Goal: Transaction & Acquisition: Download file/media

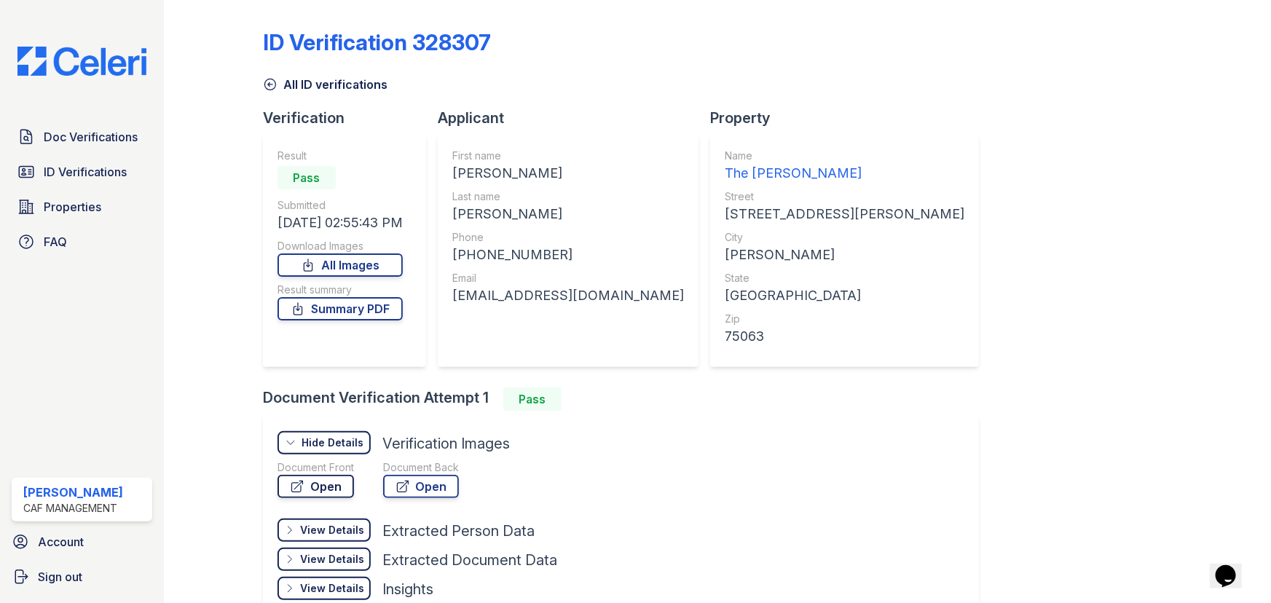
click at [323, 489] on link "Open" at bounding box center [315, 486] width 76 height 23
click at [93, 128] on span "Doc Verifications" at bounding box center [91, 136] width 94 height 17
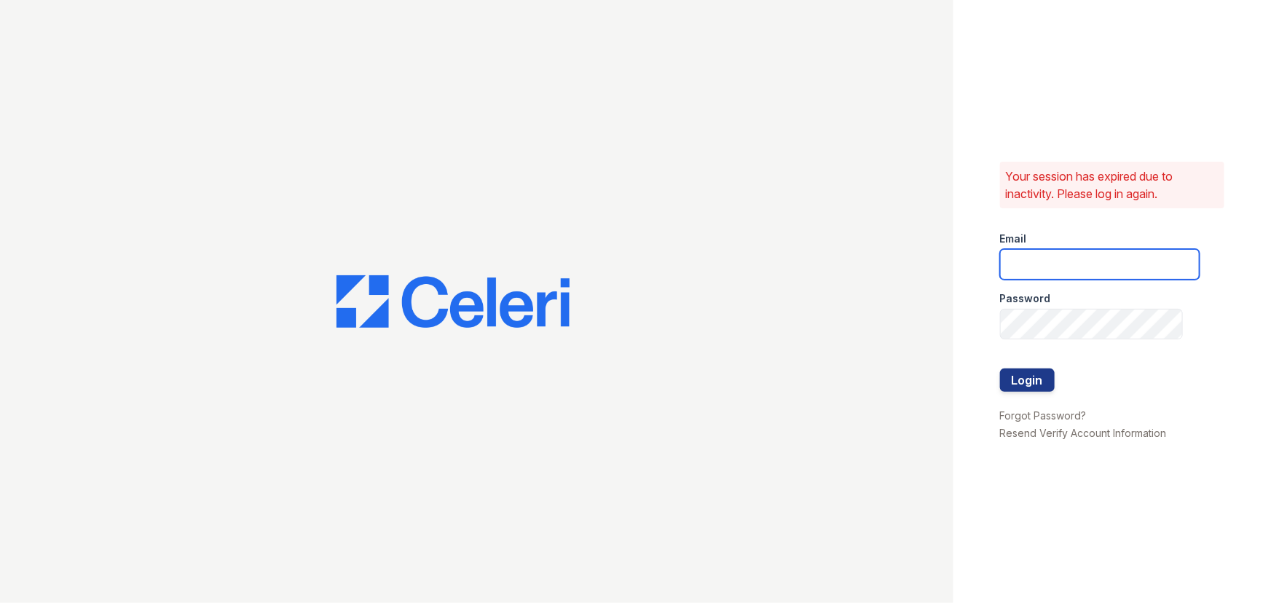
type input "lyndon2@cafmanagement.com"
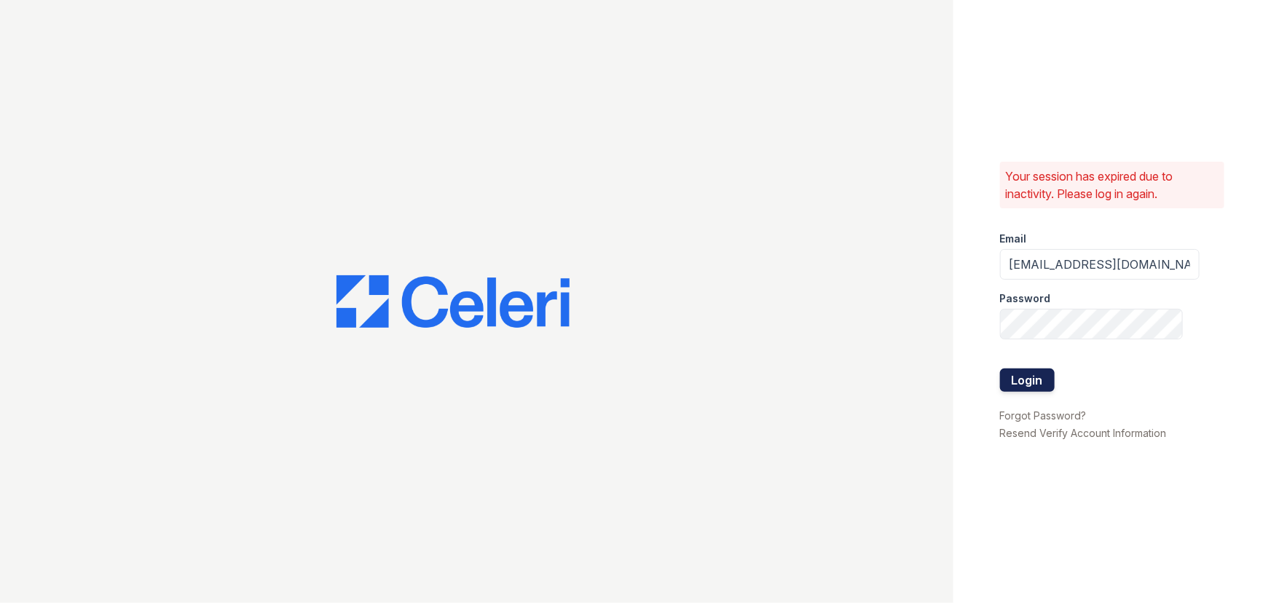
click at [1024, 386] on button "Login" at bounding box center [1027, 380] width 55 height 23
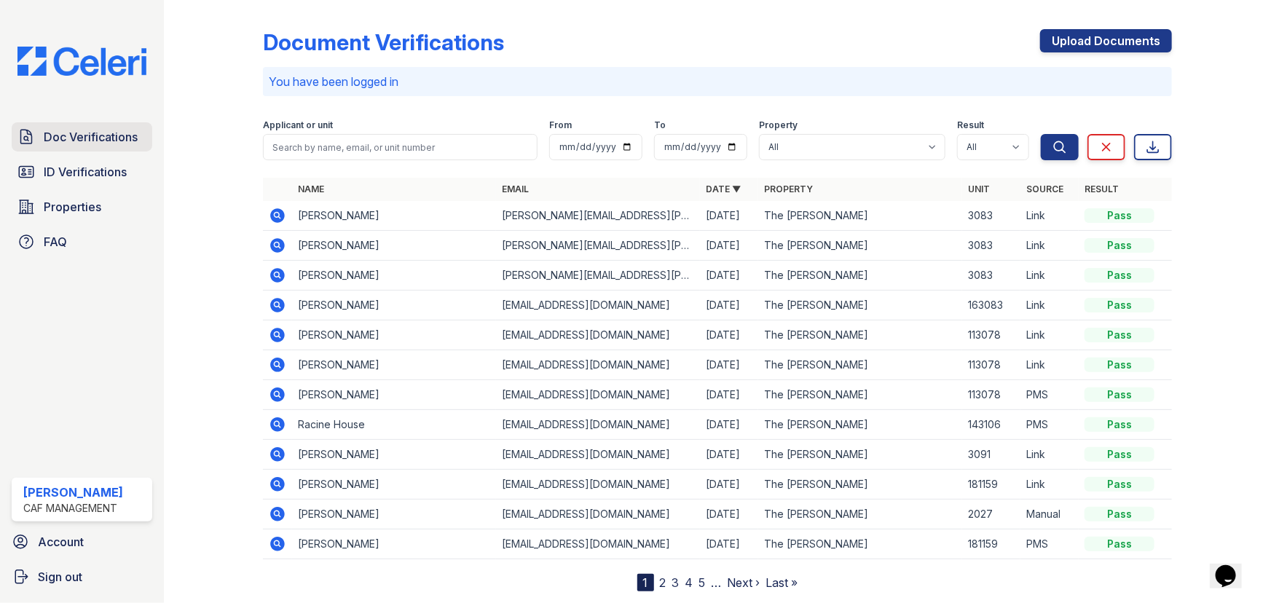
click at [99, 138] on span "Doc Verifications" at bounding box center [91, 136] width 94 height 17
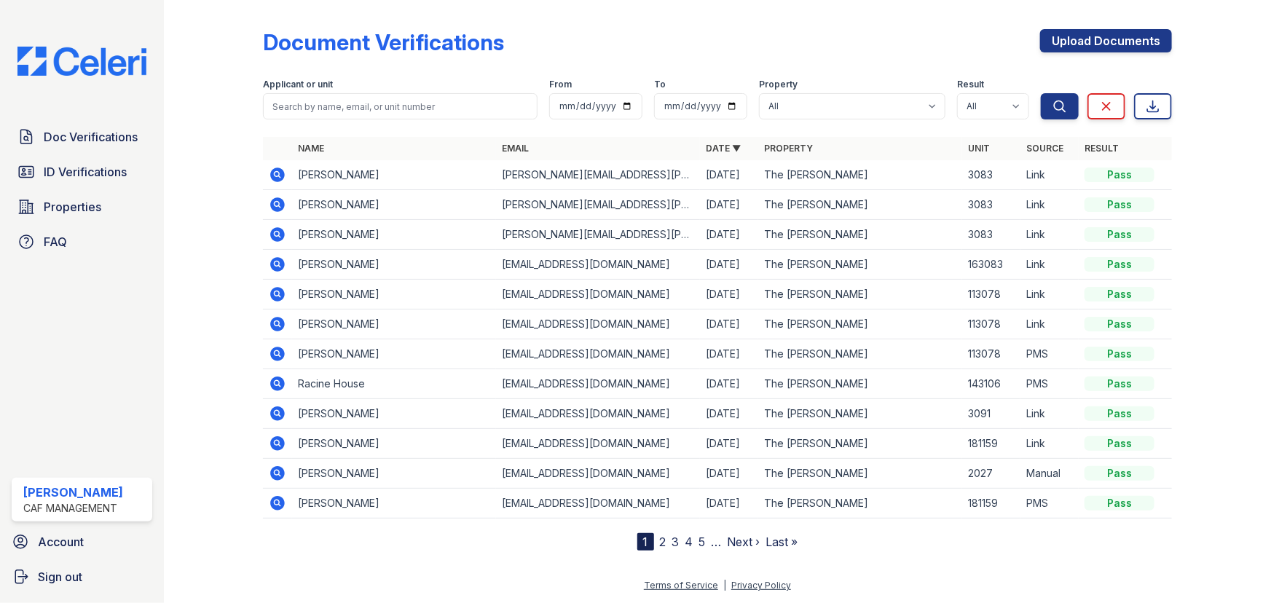
click at [275, 170] on icon at bounding box center [277, 175] width 15 height 15
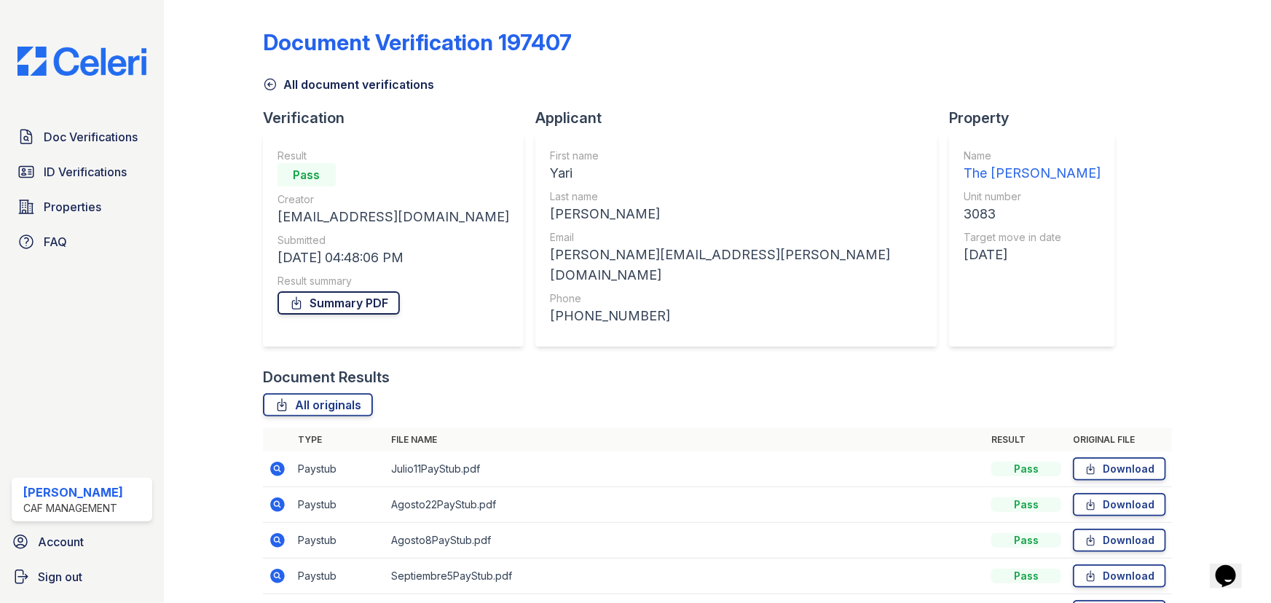
click at [360, 308] on link "Summary PDF" at bounding box center [338, 302] width 122 height 23
click at [92, 138] on span "Doc Verifications" at bounding box center [91, 136] width 94 height 17
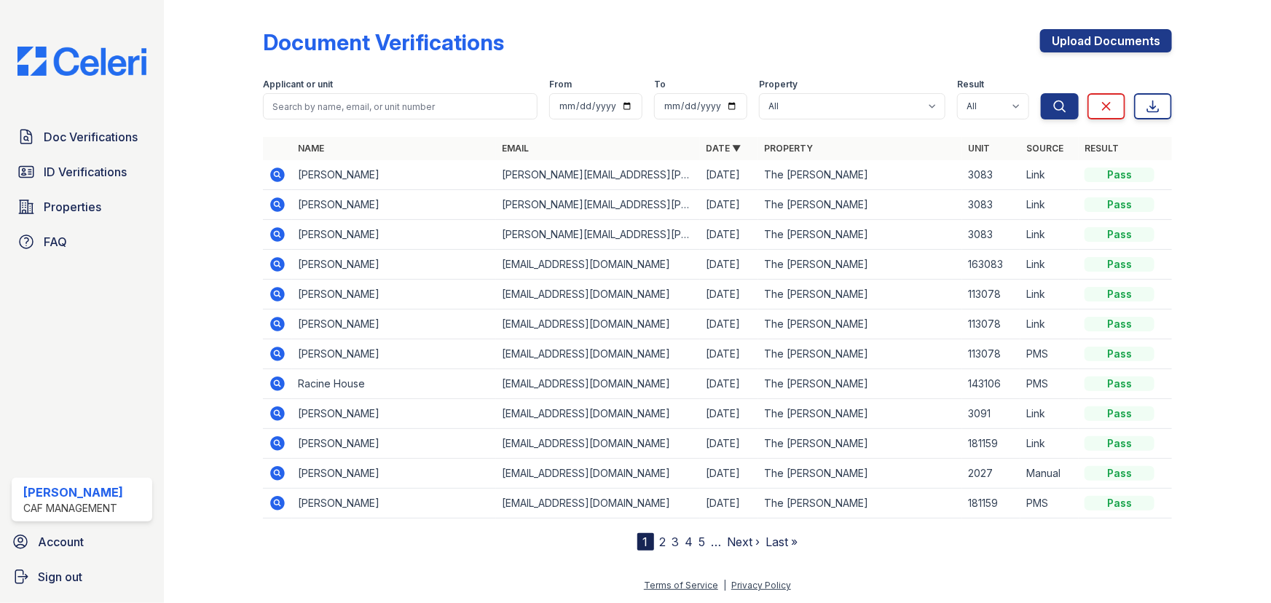
click at [277, 264] on icon at bounding box center [277, 263] width 4 height 4
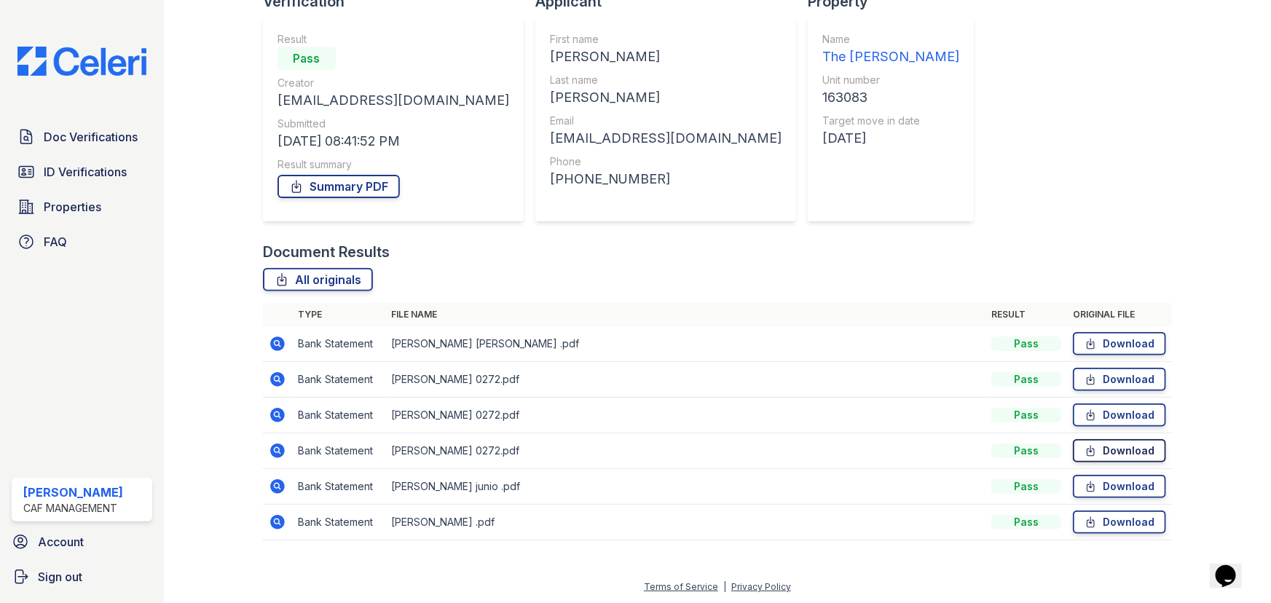
click at [1104, 445] on link "Download" at bounding box center [1119, 450] width 93 height 23
click at [1101, 411] on link "Download" at bounding box center [1119, 414] width 93 height 23
click at [1094, 379] on link "Download" at bounding box center [1119, 379] width 93 height 23
click at [94, 141] on span "Doc Verifications" at bounding box center [91, 136] width 94 height 17
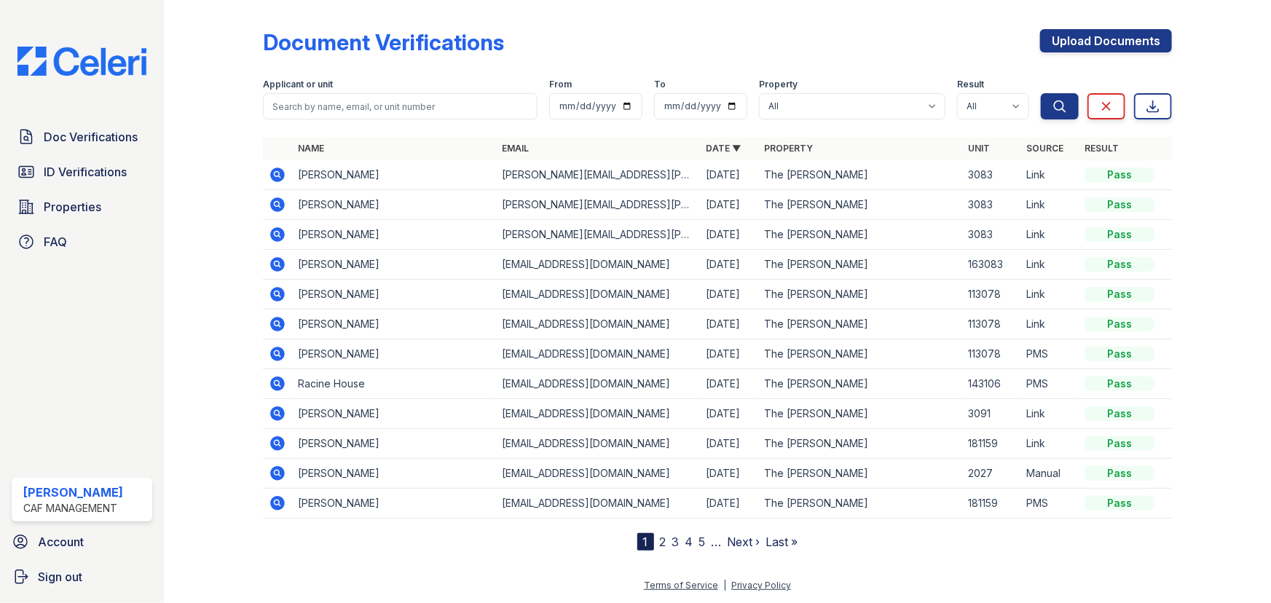
click at [277, 229] on icon at bounding box center [277, 234] width 15 height 15
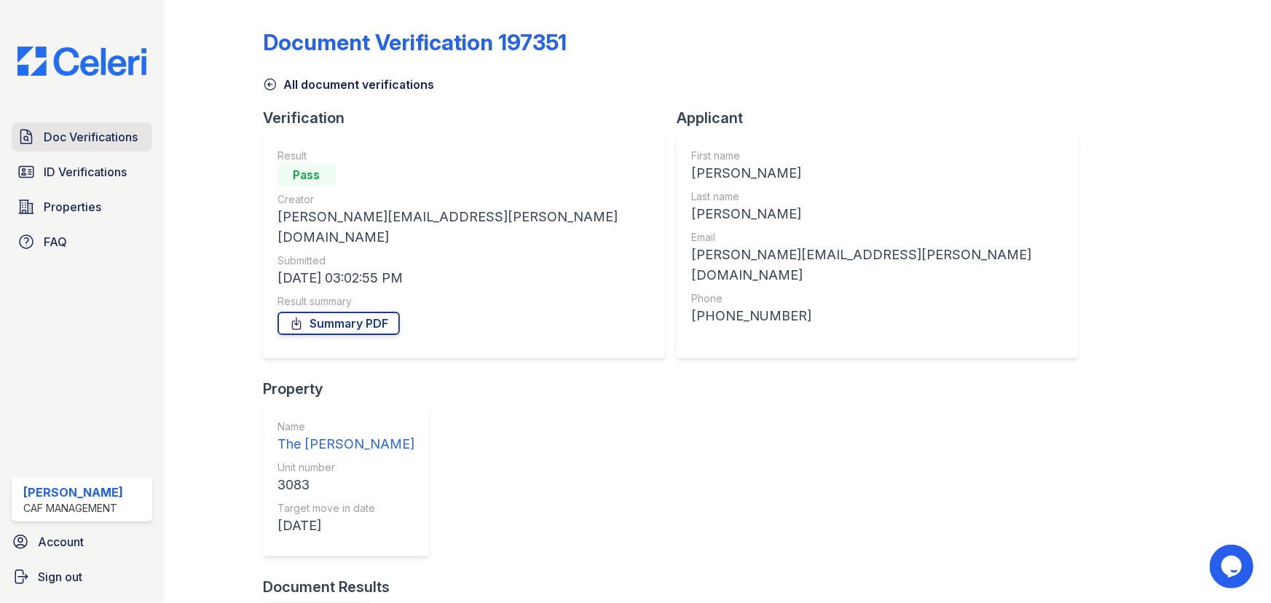
click at [72, 133] on span "Doc Verifications" at bounding box center [91, 136] width 94 height 17
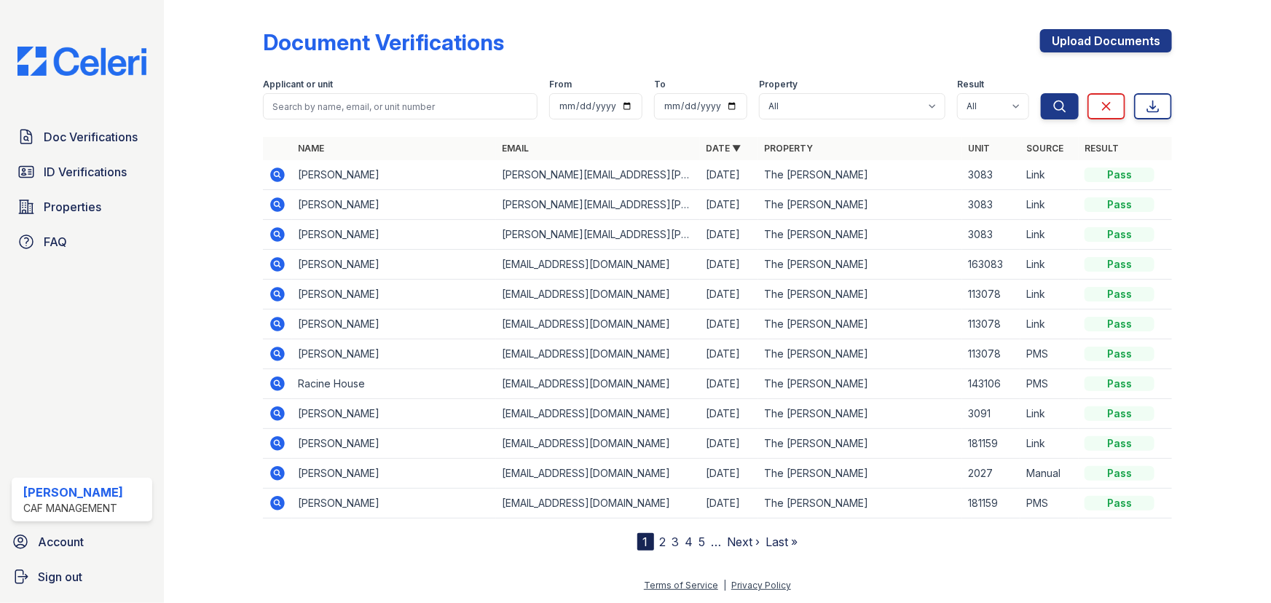
click at [275, 202] on icon at bounding box center [277, 204] width 17 height 17
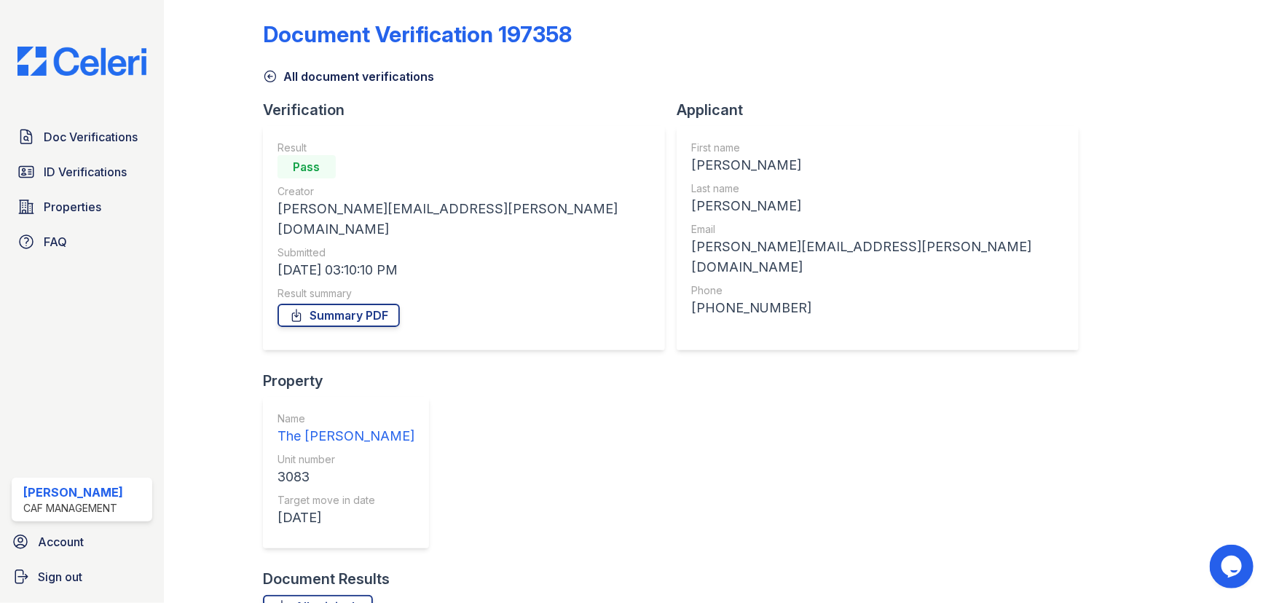
scroll to position [10, 0]
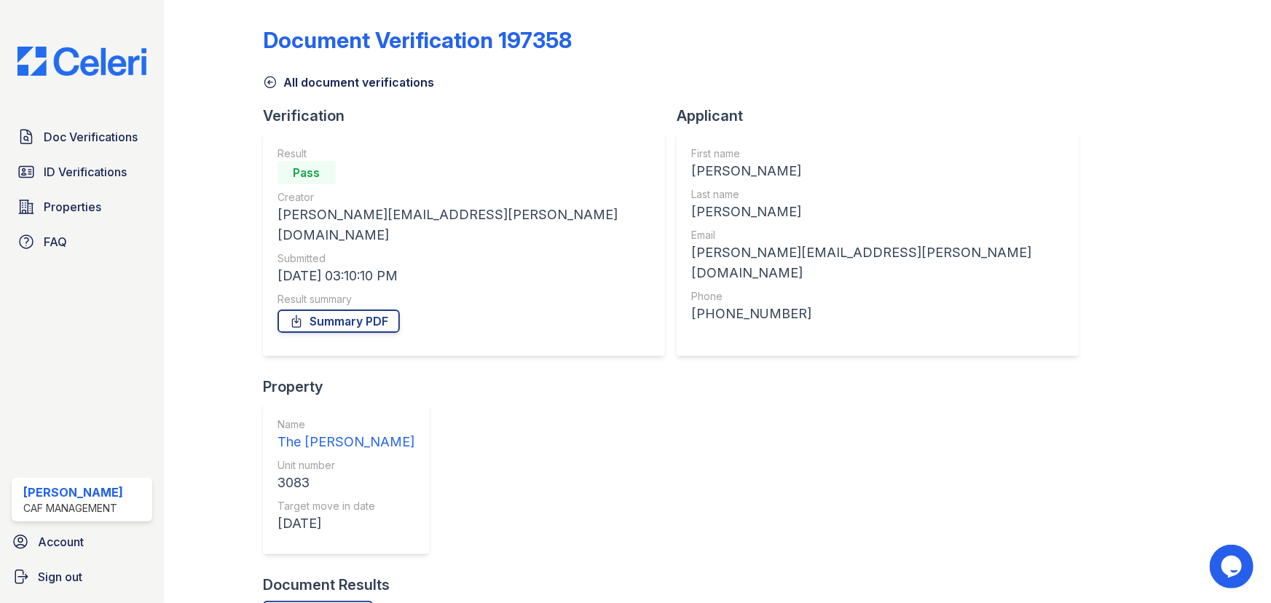
scroll to position [0, 0]
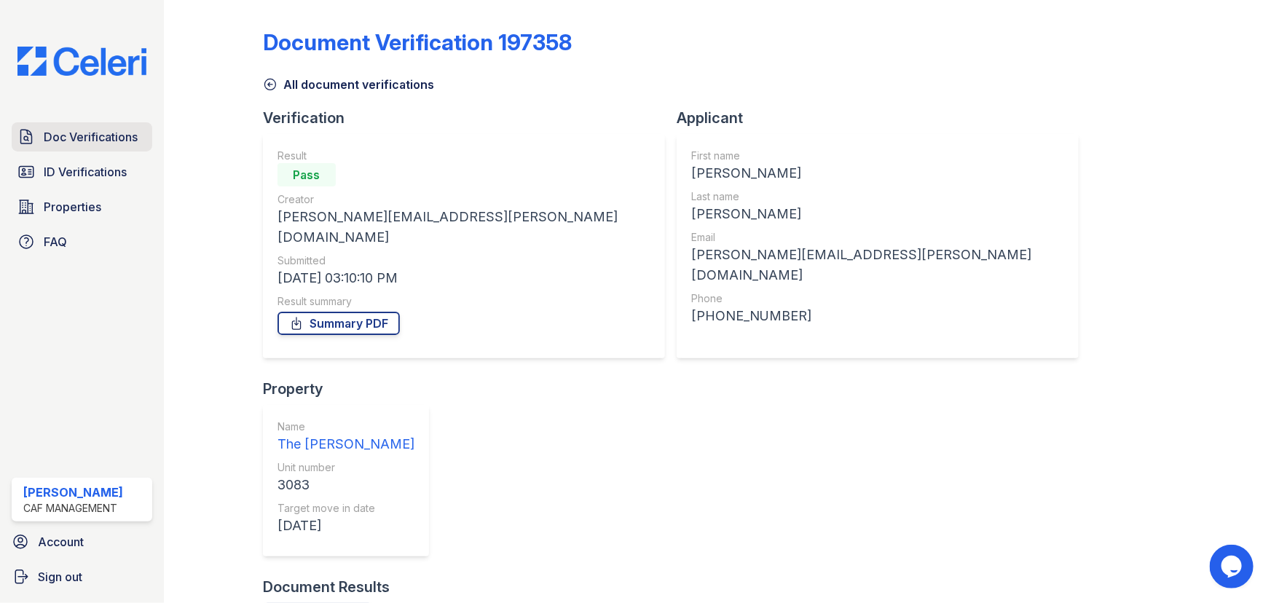
click at [98, 146] on link "Doc Verifications" at bounding box center [82, 136] width 141 height 29
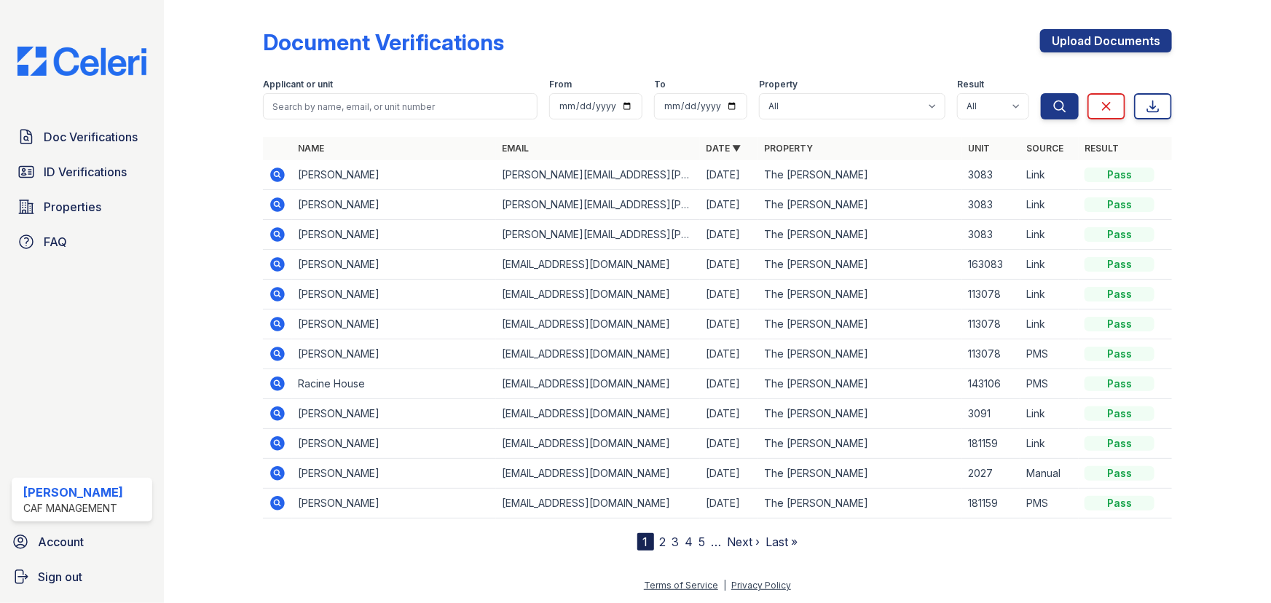
click at [277, 265] on icon at bounding box center [277, 264] width 17 height 17
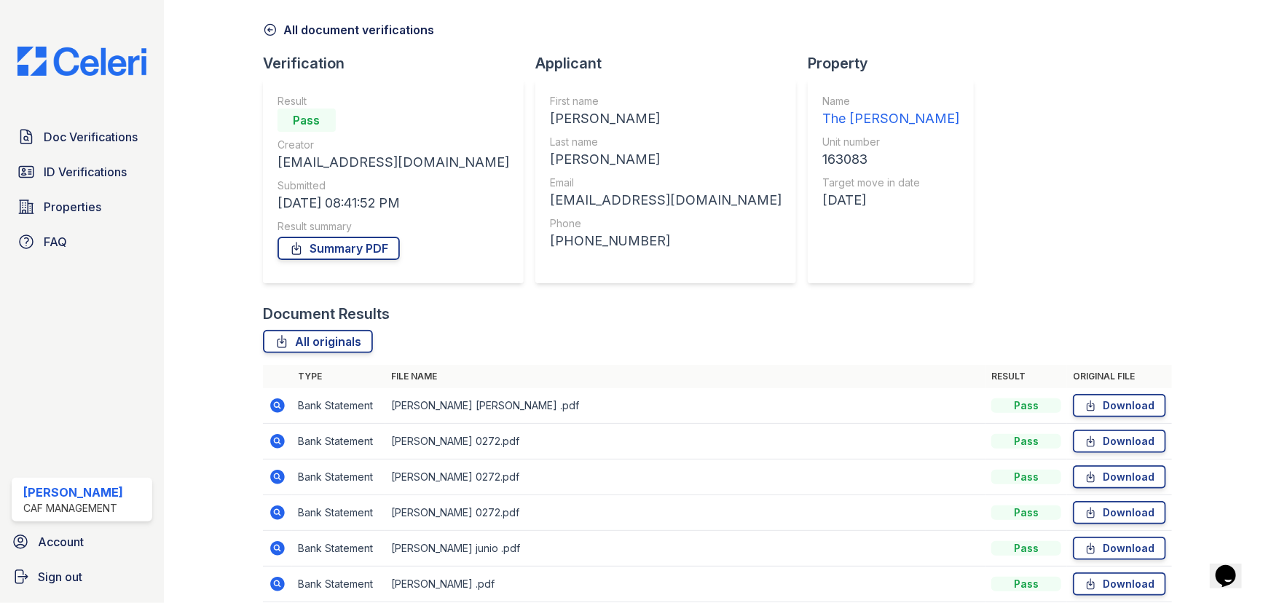
scroll to position [117, 0]
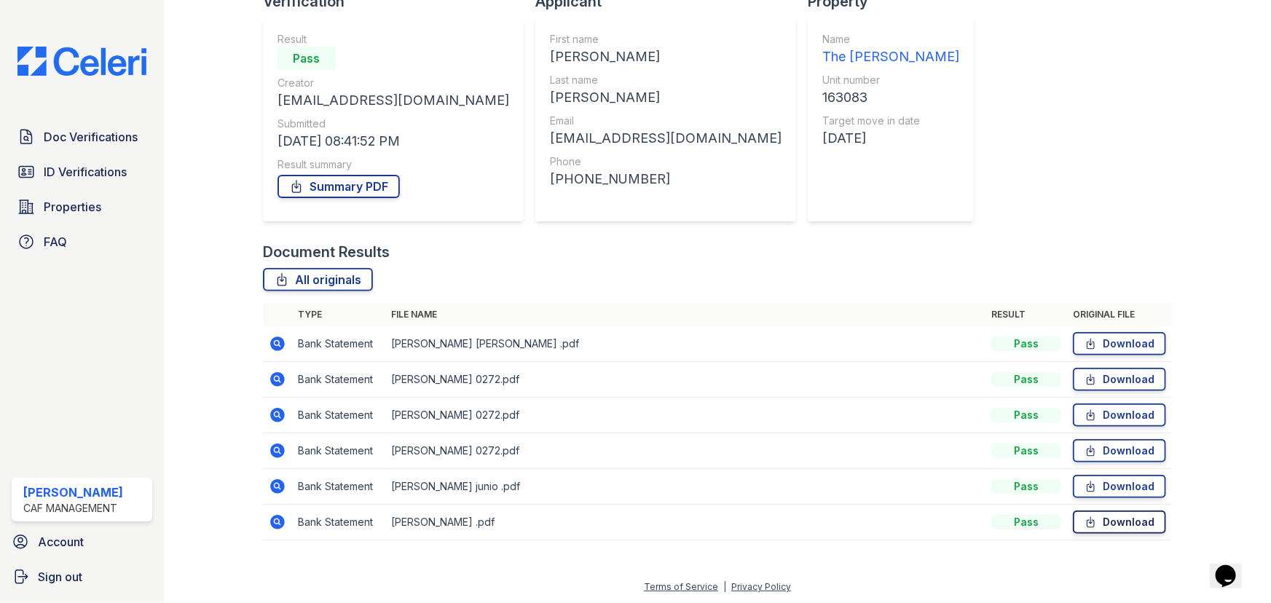
click at [1118, 524] on link "Download" at bounding box center [1119, 522] width 93 height 23
click at [1112, 485] on link "Download" at bounding box center [1119, 486] width 93 height 23
click at [1146, 338] on link "Download" at bounding box center [1119, 343] width 93 height 23
click at [1172, 51] on div at bounding box center [1210, 222] width 76 height 666
click at [1107, 519] on link "Download" at bounding box center [1119, 522] width 93 height 23
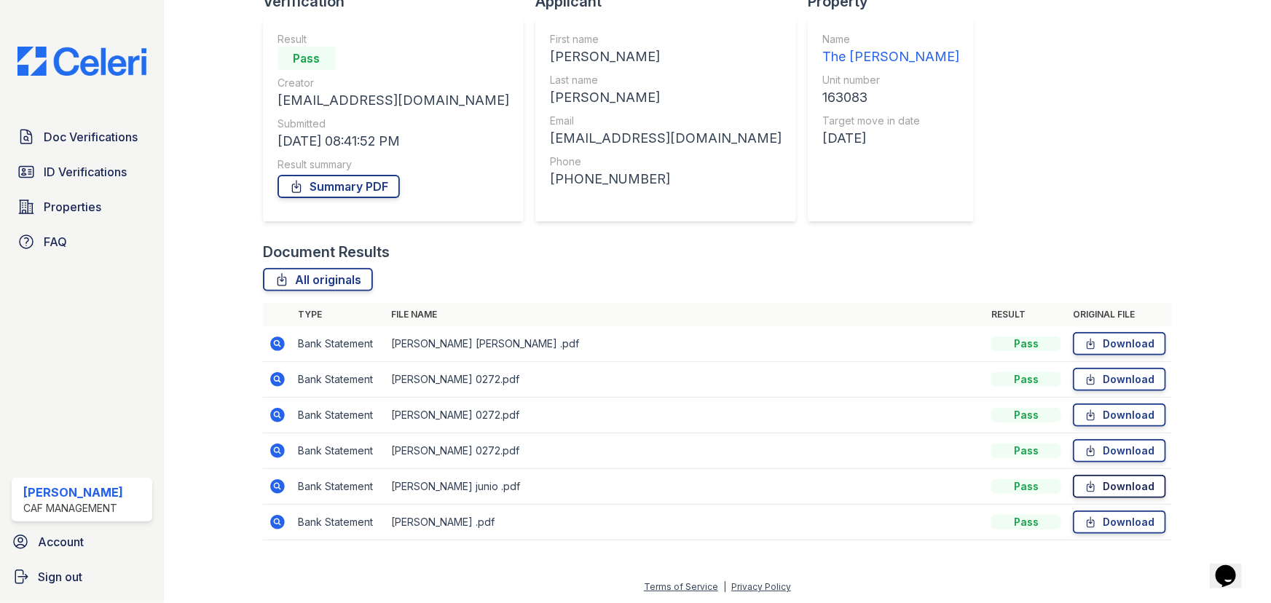
click at [1114, 486] on link "Download" at bounding box center [1119, 486] width 93 height 23
click at [1111, 342] on link "Download" at bounding box center [1119, 343] width 93 height 23
click at [109, 138] on span "Doc Verifications" at bounding box center [91, 136] width 94 height 17
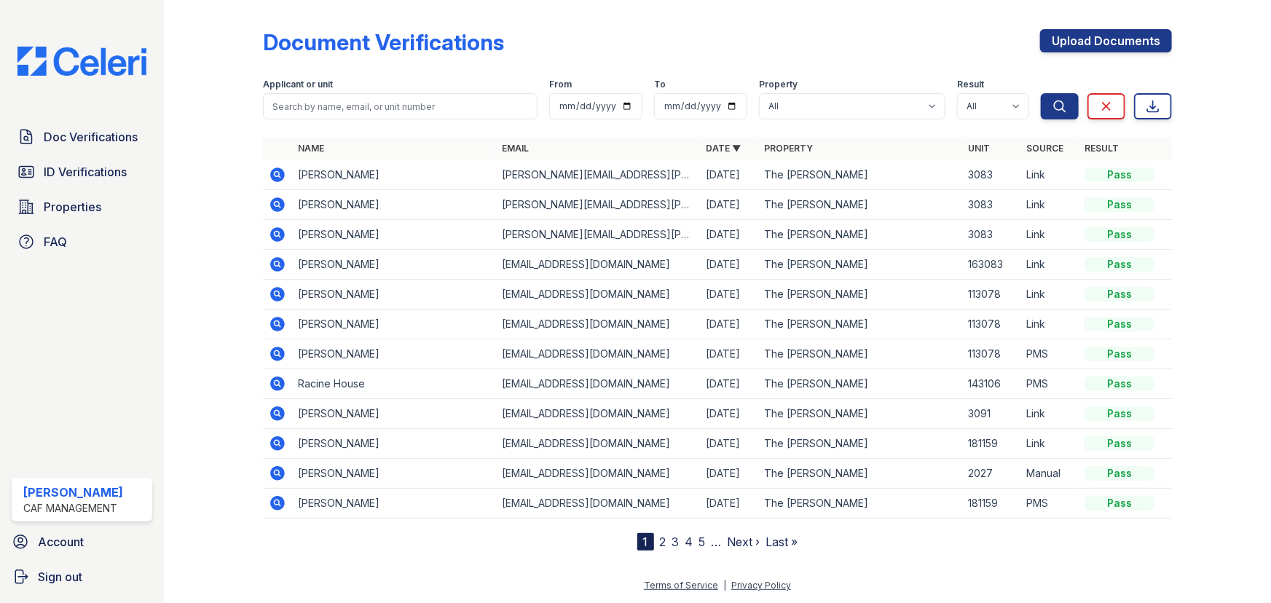
click at [279, 233] on icon at bounding box center [277, 234] width 17 height 17
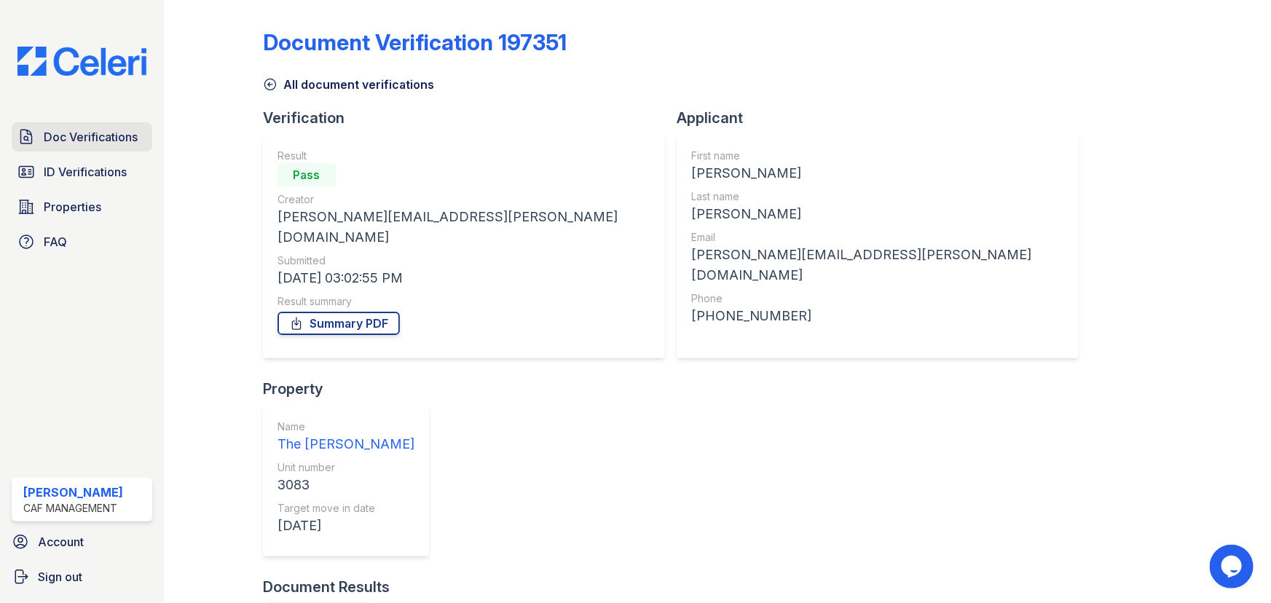
click at [123, 138] on span "Doc Verifications" at bounding box center [91, 136] width 94 height 17
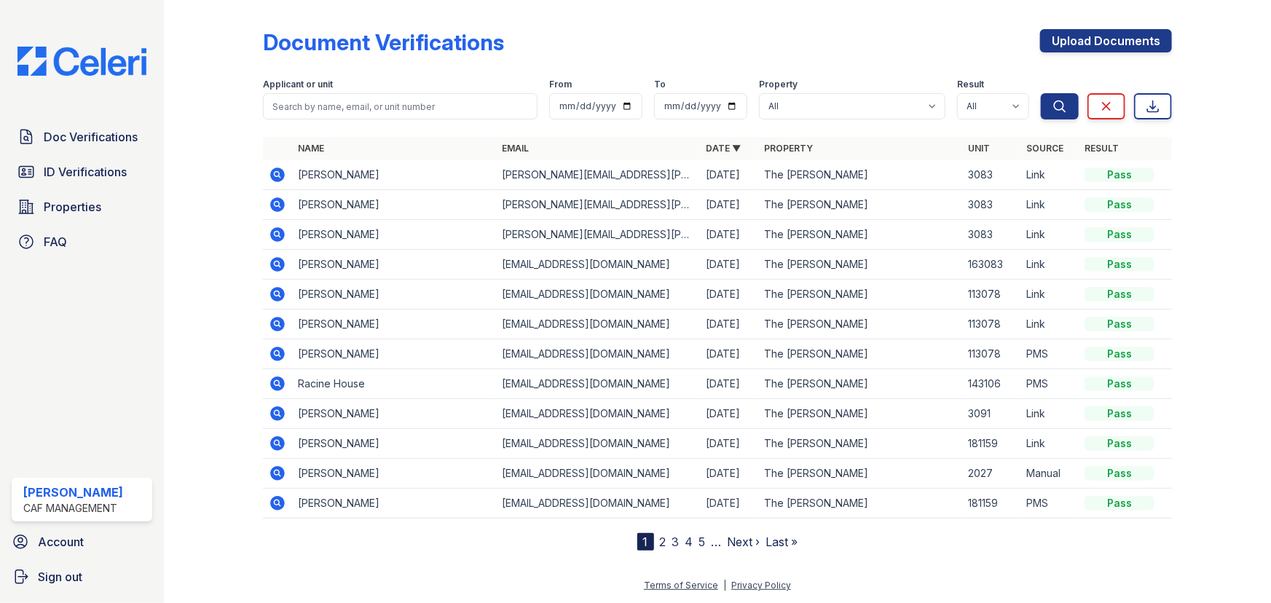
click at [274, 200] on icon at bounding box center [277, 204] width 15 height 15
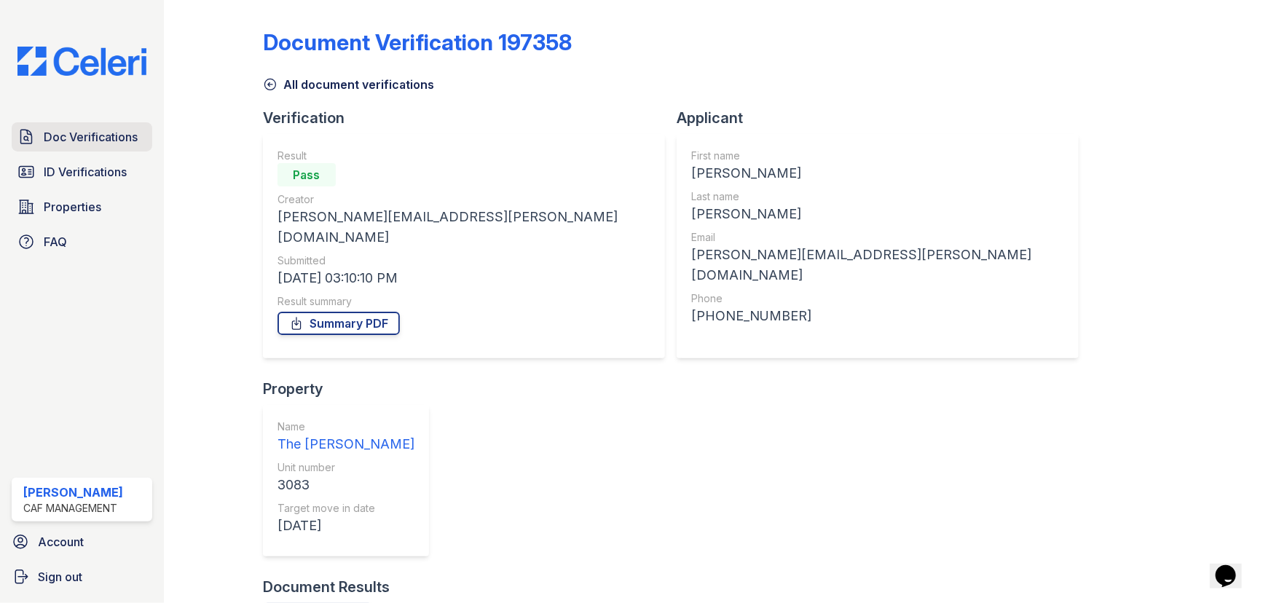
click at [104, 137] on span "Doc Verifications" at bounding box center [91, 136] width 94 height 17
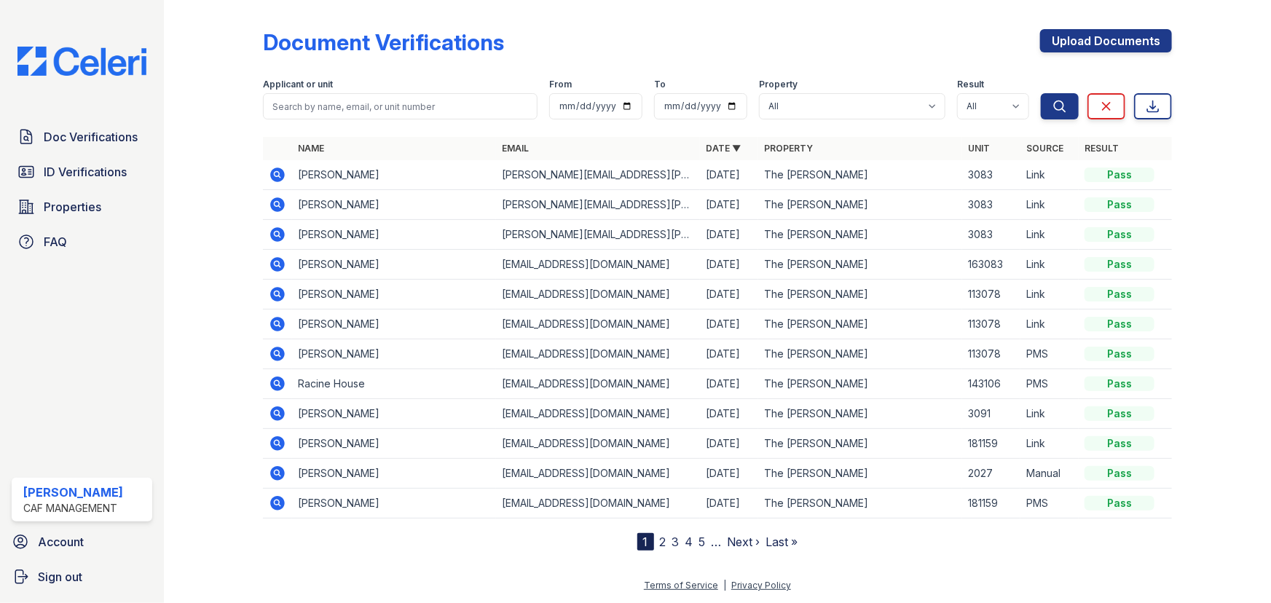
click at [277, 205] on icon at bounding box center [277, 204] width 17 height 17
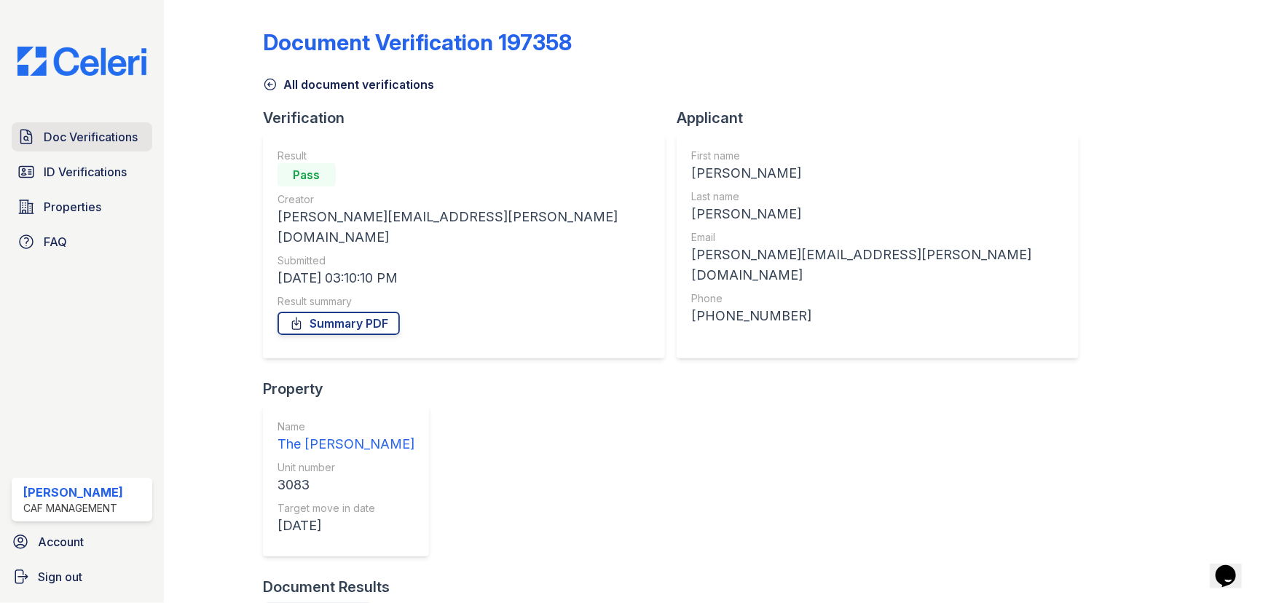
click at [135, 138] on span "Doc Verifications" at bounding box center [91, 136] width 94 height 17
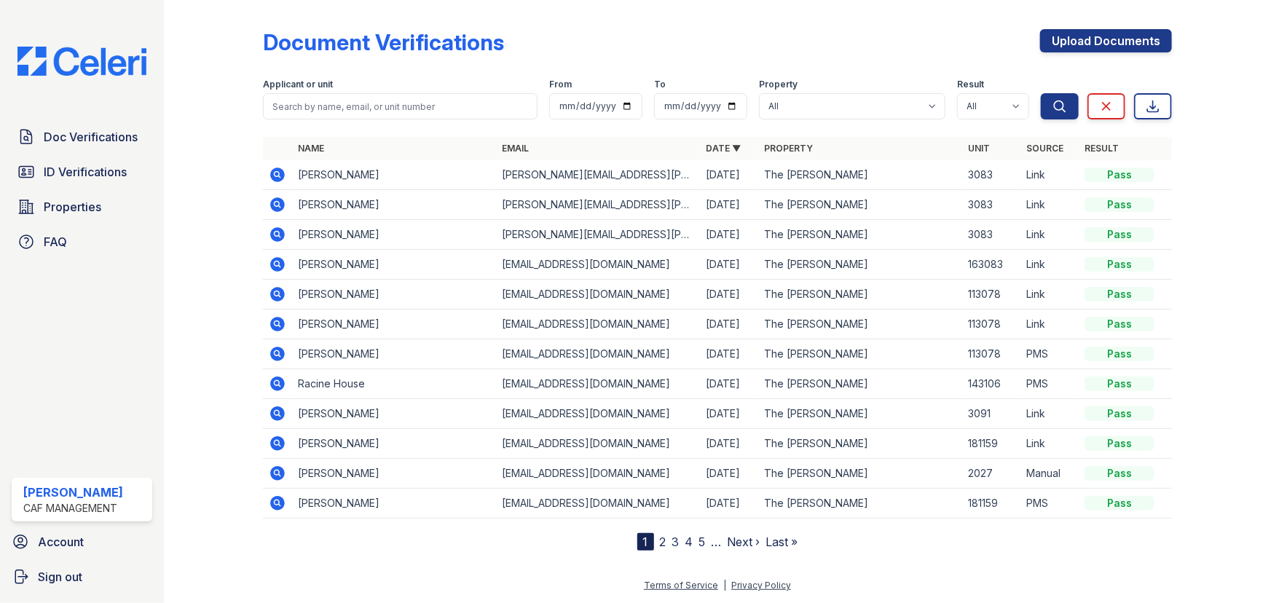
click at [277, 229] on icon at bounding box center [277, 234] width 15 height 15
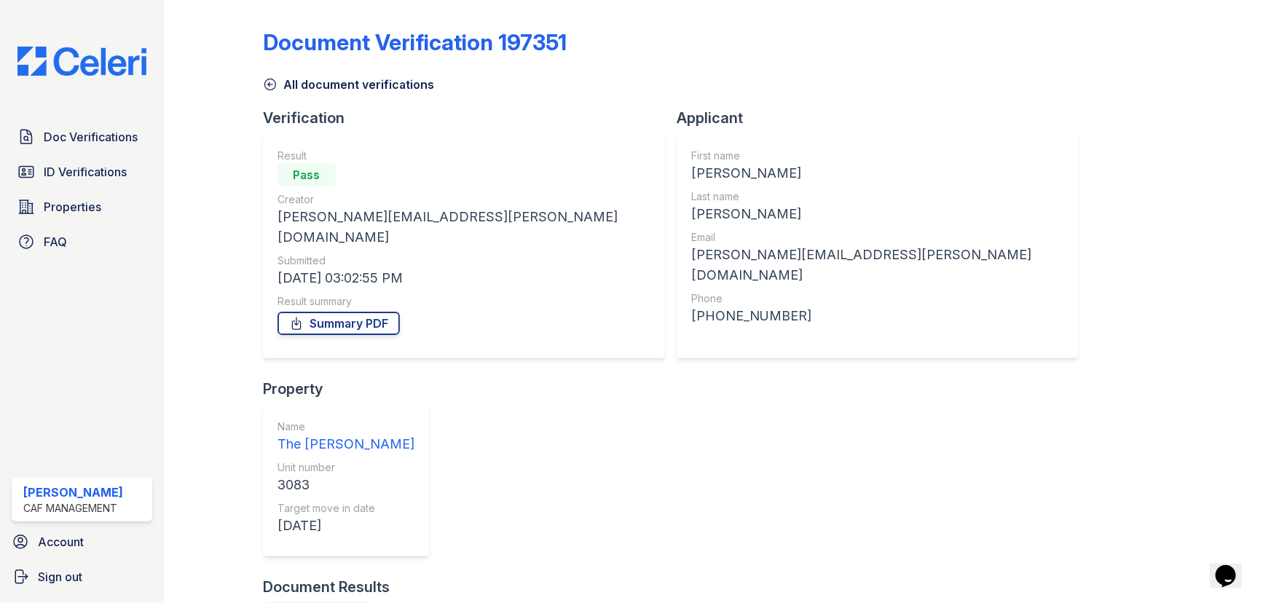
click at [93, 146] on link "Doc Verifications" at bounding box center [82, 136] width 141 height 29
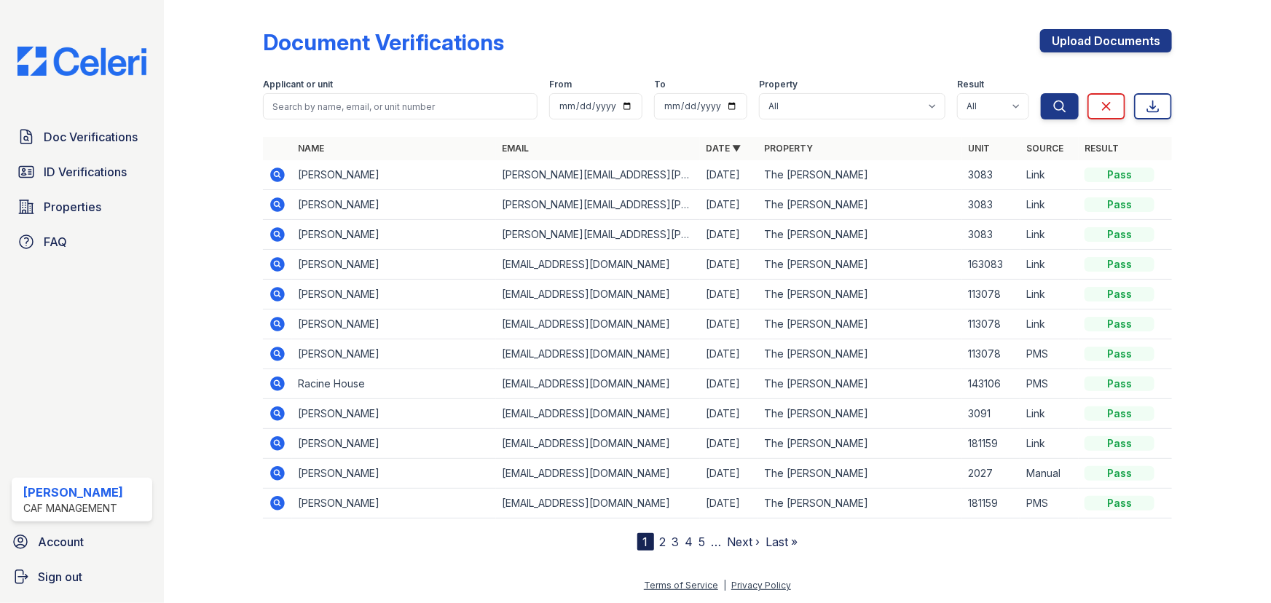
click at [272, 170] on icon at bounding box center [277, 175] width 15 height 15
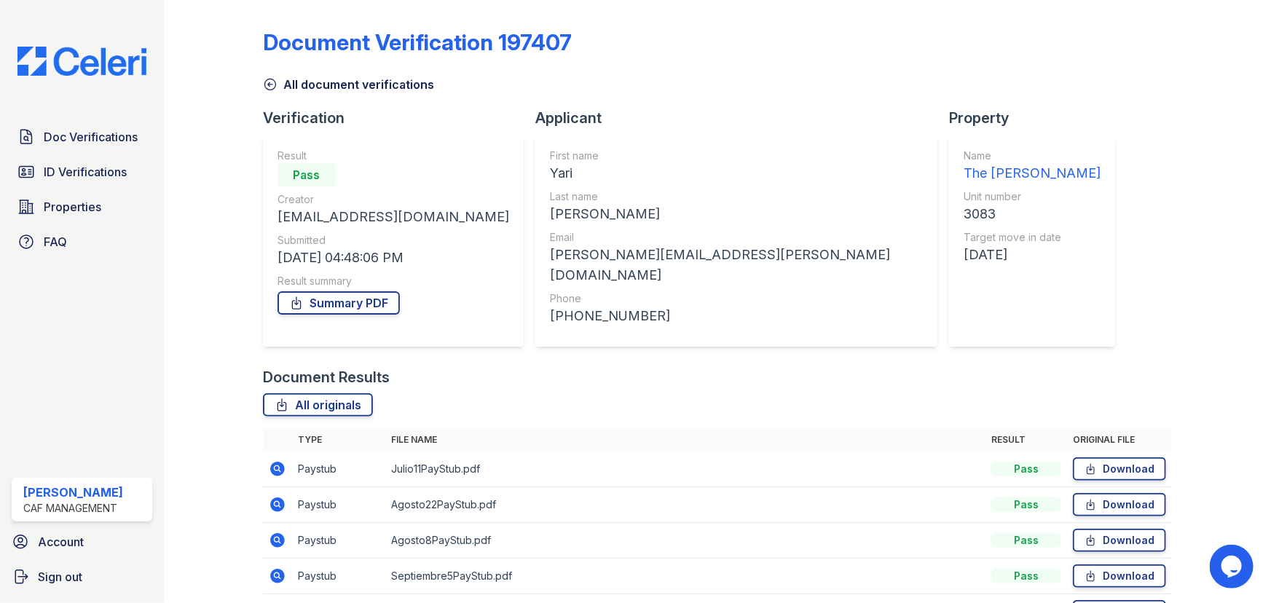
scroll to position [81, 0]
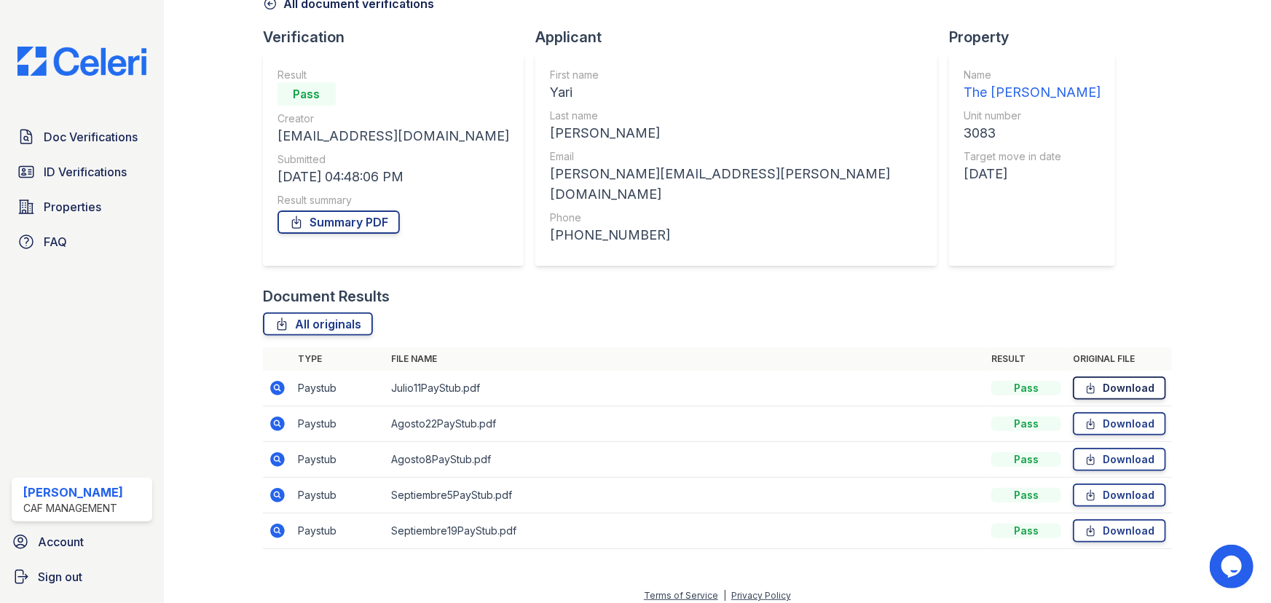
click at [1114, 383] on link "Download" at bounding box center [1119, 388] width 93 height 23
click at [1117, 418] on link "Download" at bounding box center [1119, 423] width 93 height 23
click at [1124, 453] on link "Download" at bounding box center [1119, 459] width 93 height 23
drag, startPoint x: 1127, startPoint y: 486, endPoint x: 1128, endPoint y: 494, distance: 8.8
click at [1127, 486] on link "Download" at bounding box center [1119, 495] width 93 height 23
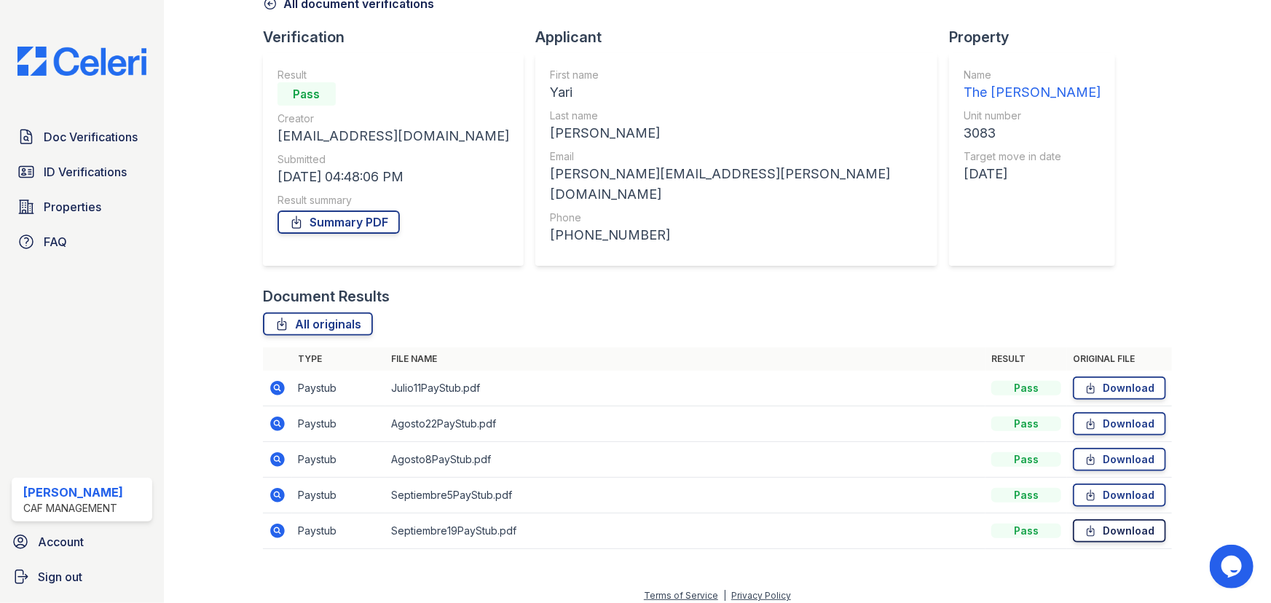
click at [1127, 519] on link "Download" at bounding box center [1119, 530] width 93 height 23
